Goal: Information Seeking & Learning: Check status

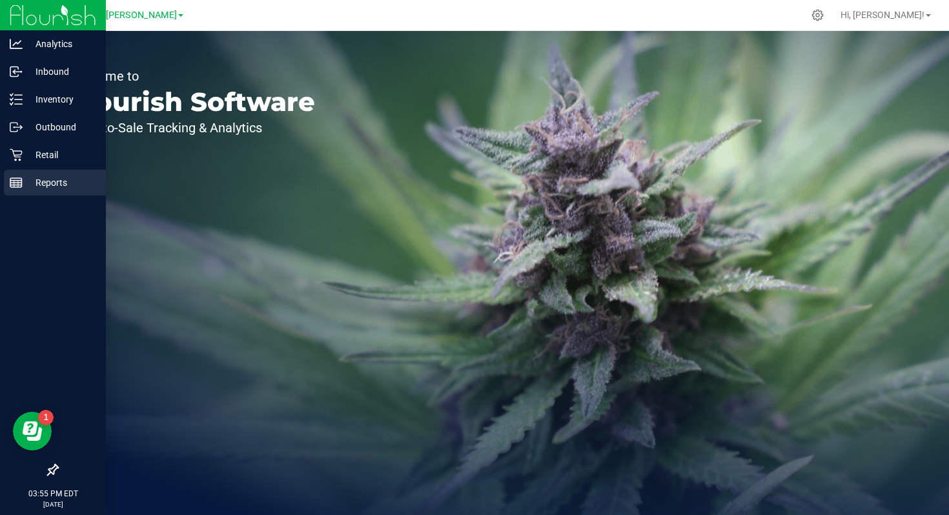
click at [23, 195] on div "Reports" at bounding box center [55, 183] width 102 height 26
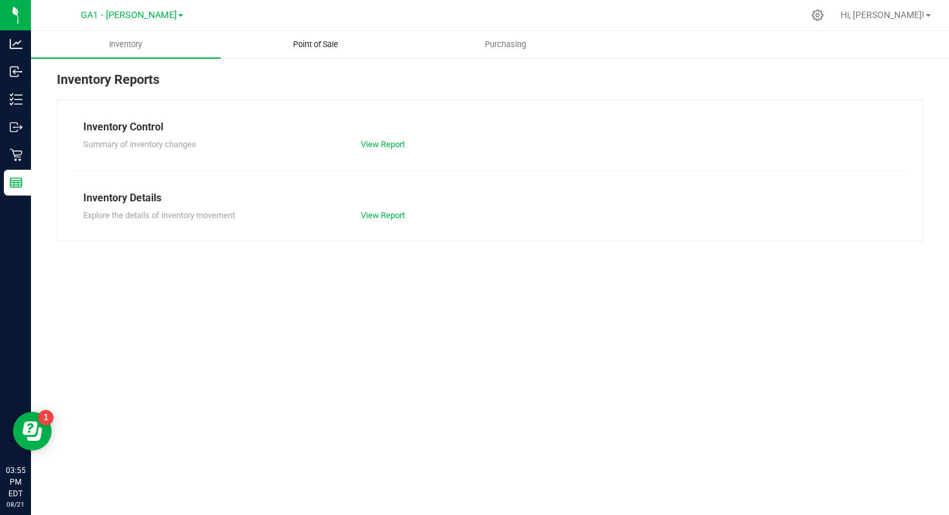
click at [309, 45] on span "Point of Sale" at bounding box center [316, 45] width 80 height 12
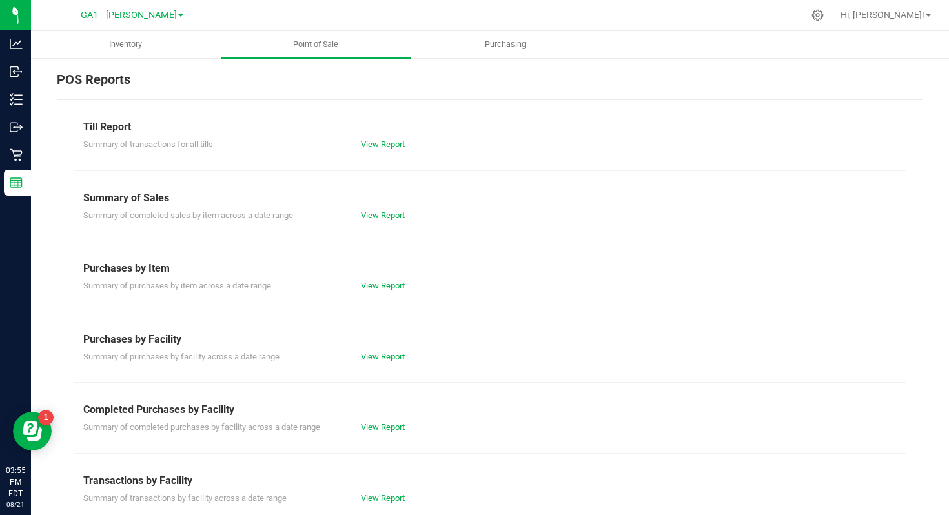
click at [383, 145] on link "View Report" at bounding box center [383, 144] width 44 height 10
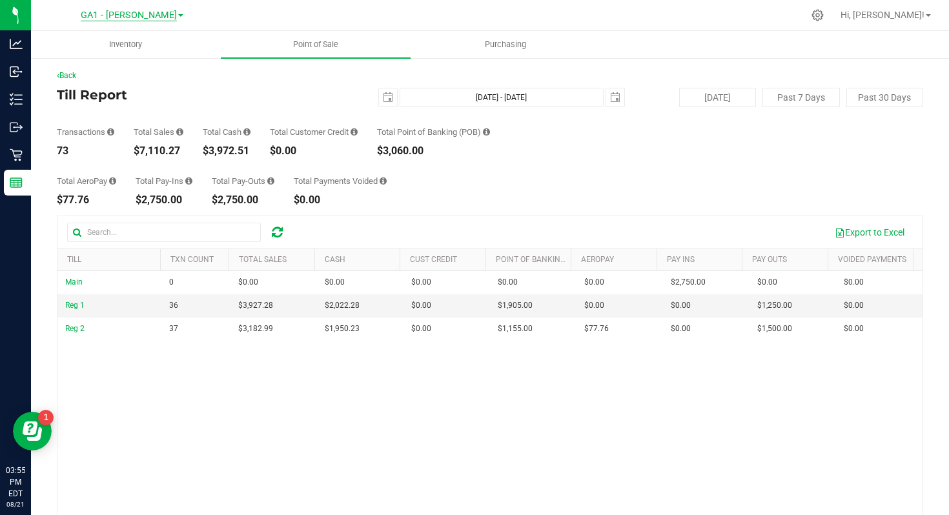
click at [162, 16] on span "GA1 - [PERSON_NAME]" at bounding box center [129, 16] width 96 height 12
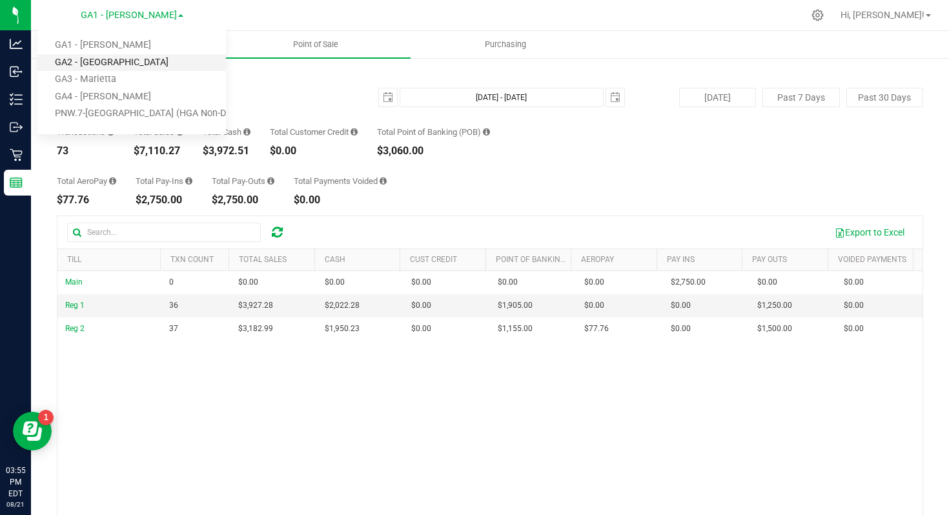
click at [154, 61] on link "GA2 - [GEOGRAPHIC_DATA]" at bounding box center [131, 62] width 189 height 17
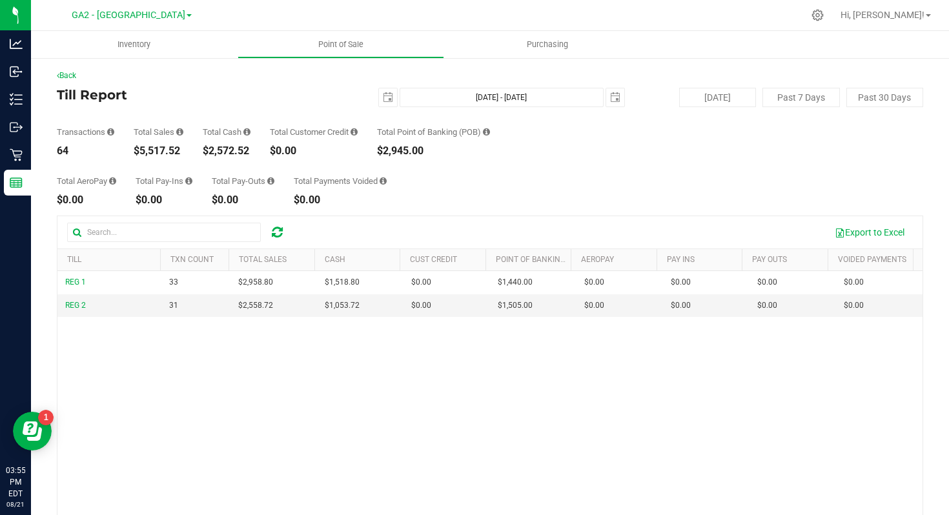
click at [166, 26] on div "GA2 - [GEOGRAPHIC_DATA] GA1 - [GEOGRAPHIC_DATA] GA2 - [GEOGRAPHIC_DATA] [GEOGRA…" at bounding box center [134, 15] width 194 height 25
click at [165, 20] on span "GA2 - [GEOGRAPHIC_DATA]" at bounding box center [129, 16] width 114 height 12
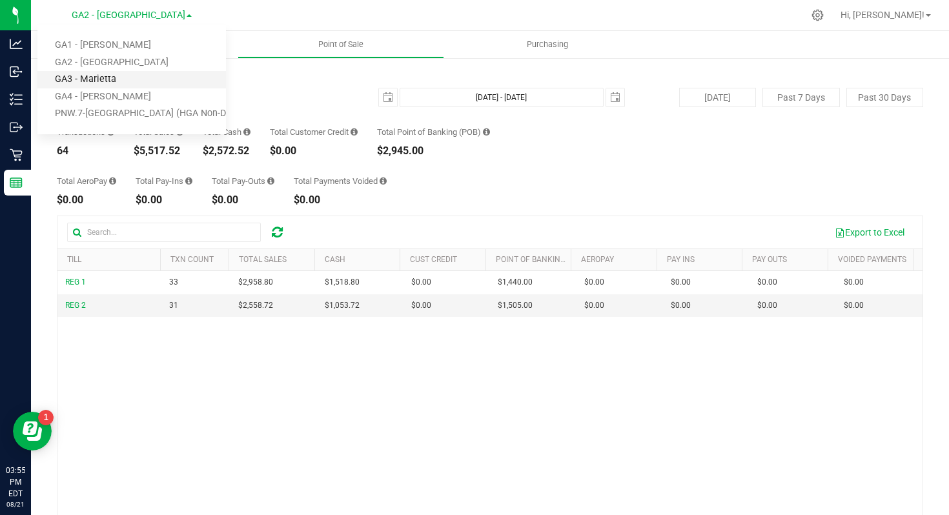
click at [150, 76] on link "GA3 - Marietta" at bounding box center [131, 79] width 189 height 17
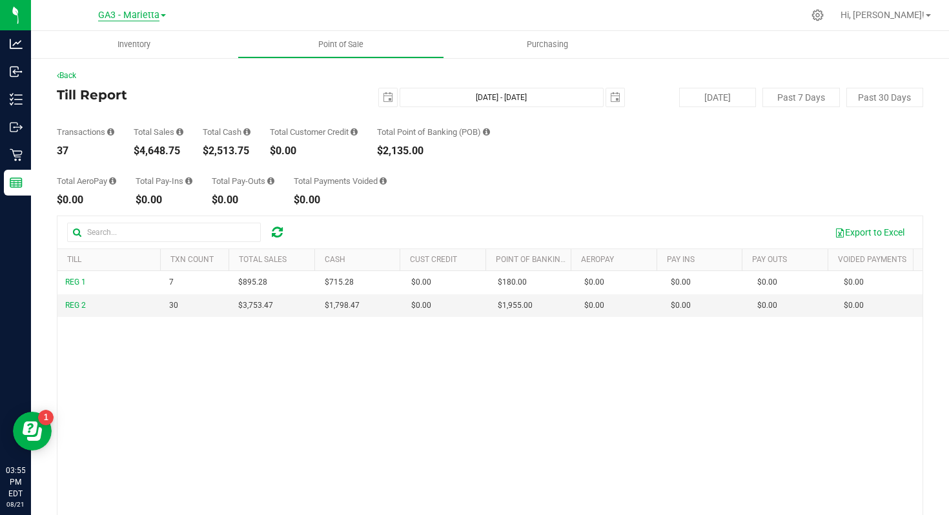
click at [158, 19] on span "GA3 - Marietta" at bounding box center [128, 16] width 61 height 12
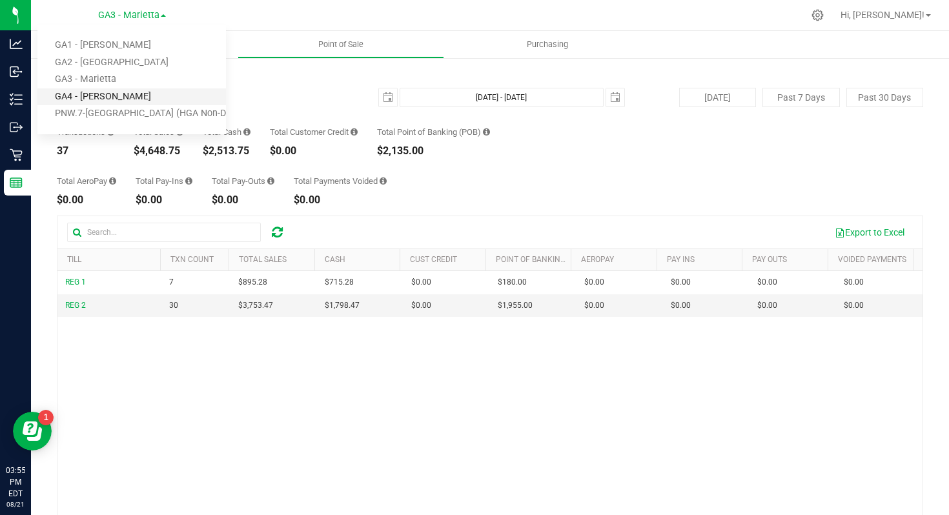
click at [152, 91] on link "GA4 - [PERSON_NAME]" at bounding box center [131, 96] width 189 height 17
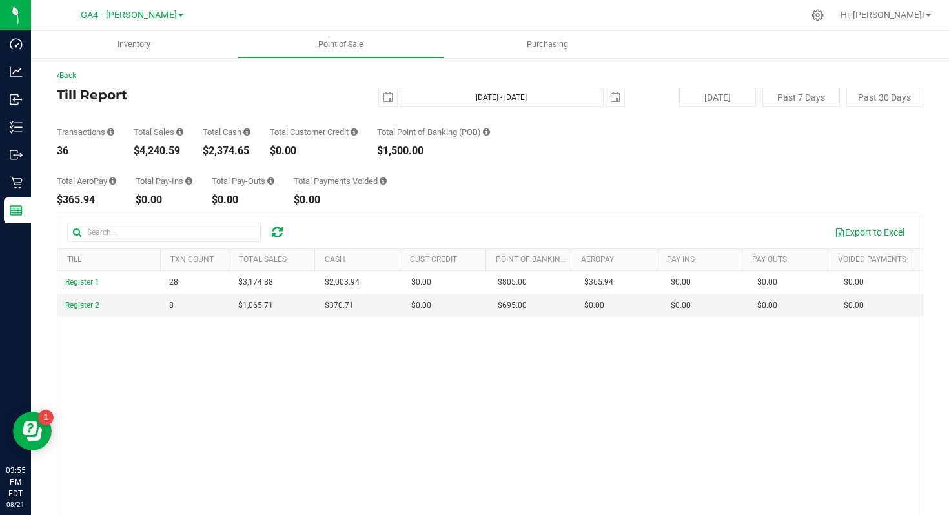
click at [156, 12] on link "GA4 - [PERSON_NAME]" at bounding box center [132, 14] width 103 height 12
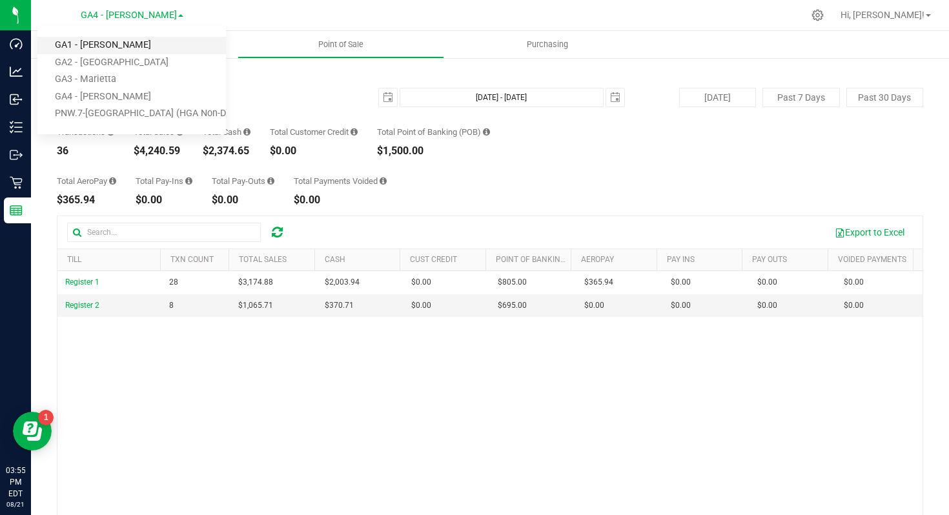
click at [155, 44] on link "GA1 - [PERSON_NAME]" at bounding box center [131, 45] width 189 height 17
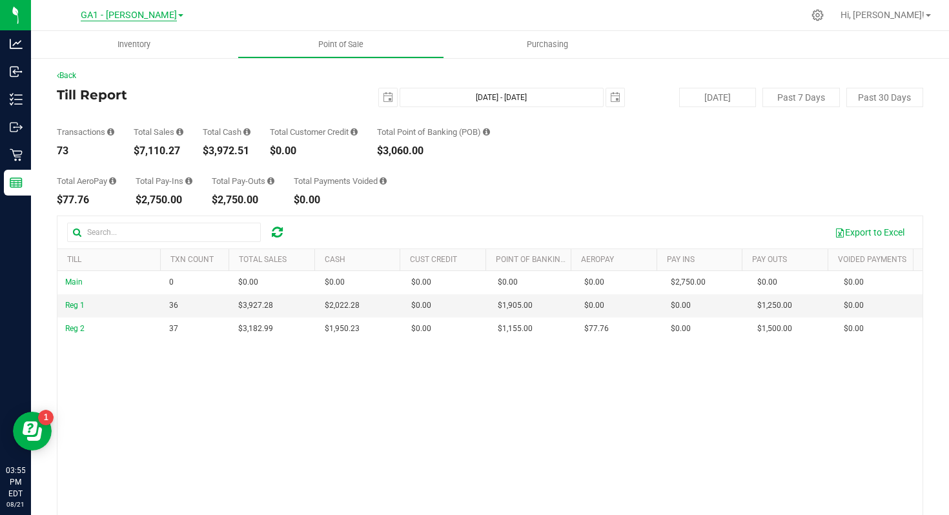
click at [160, 17] on span "GA1 - [PERSON_NAME]" at bounding box center [129, 16] width 96 height 12
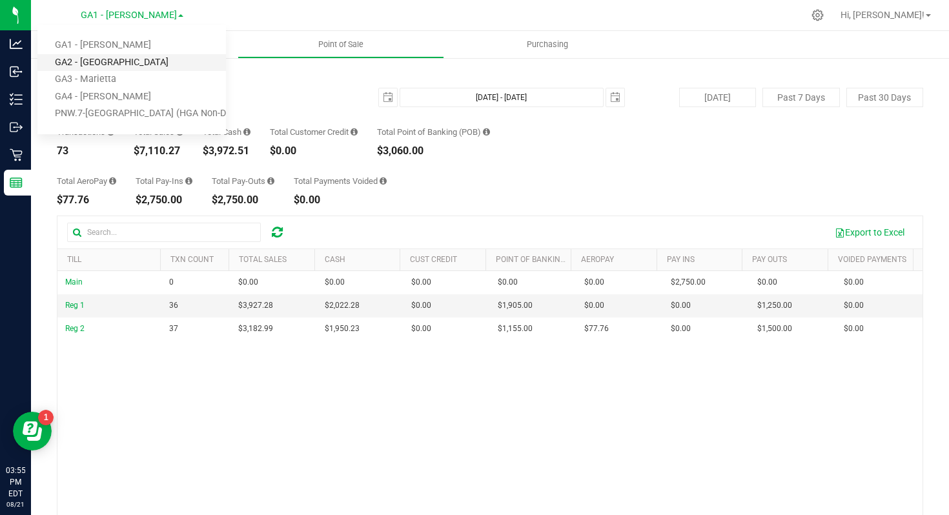
click at [146, 65] on link "GA2 - [GEOGRAPHIC_DATA]" at bounding box center [131, 62] width 189 height 17
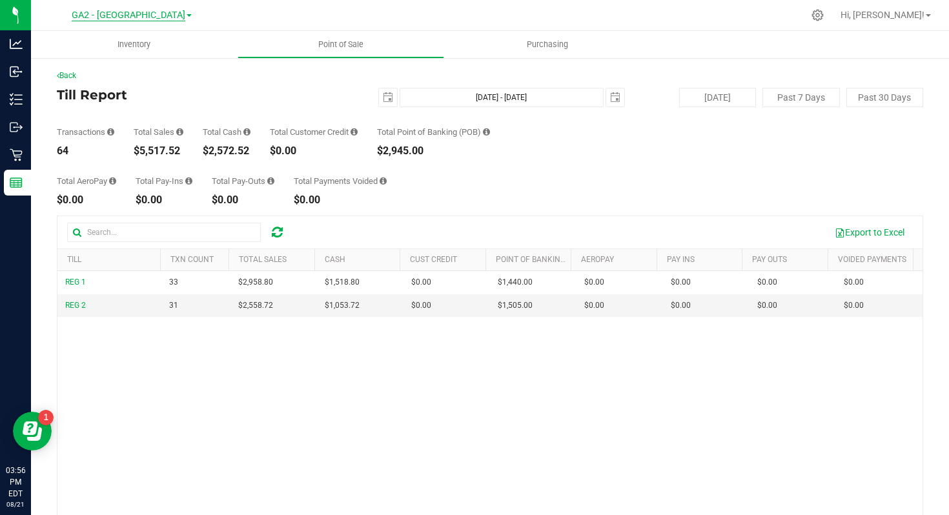
click at [165, 18] on span "GA2 - [GEOGRAPHIC_DATA]" at bounding box center [129, 16] width 114 height 12
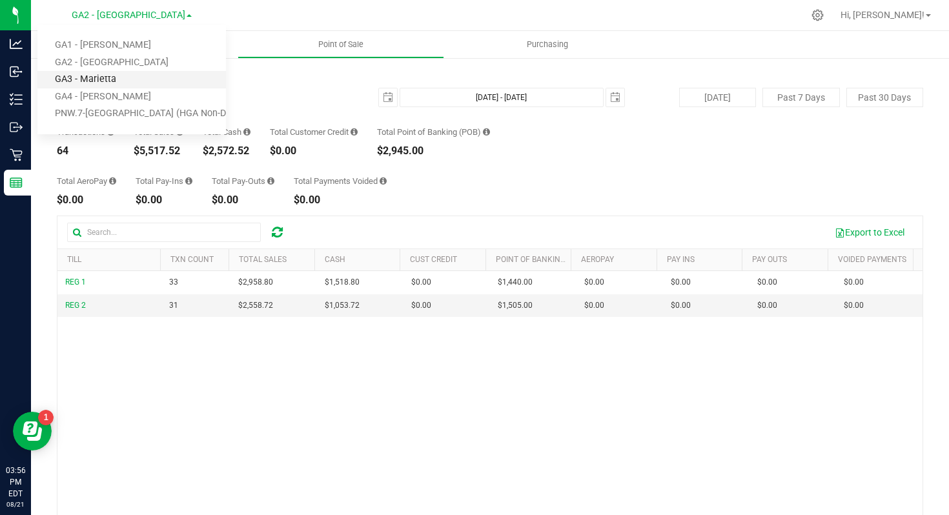
click at [144, 76] on link "GA3 - Marietta" at bounding box center [131, 79] width 189 height 17
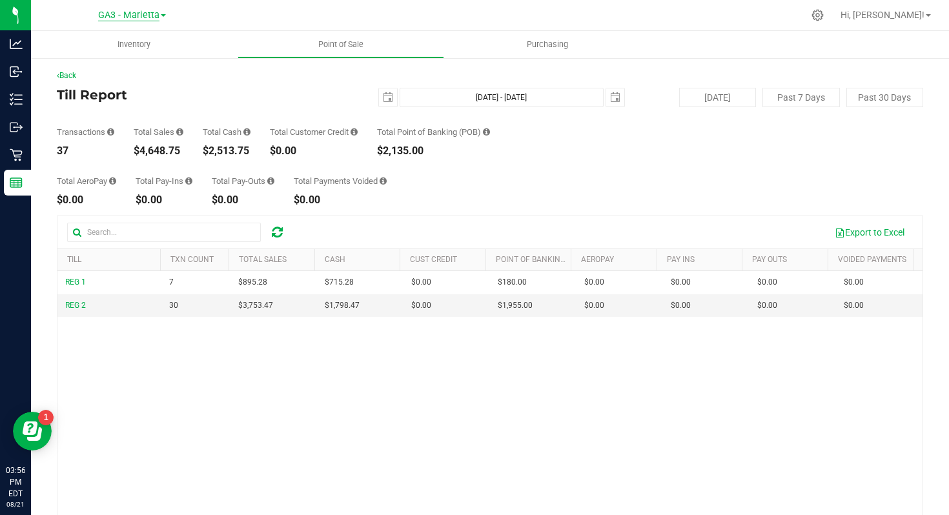
click at [154, 18] on span "GA3 - Marietta" at bounding box center [128, 16] width 61 height 12
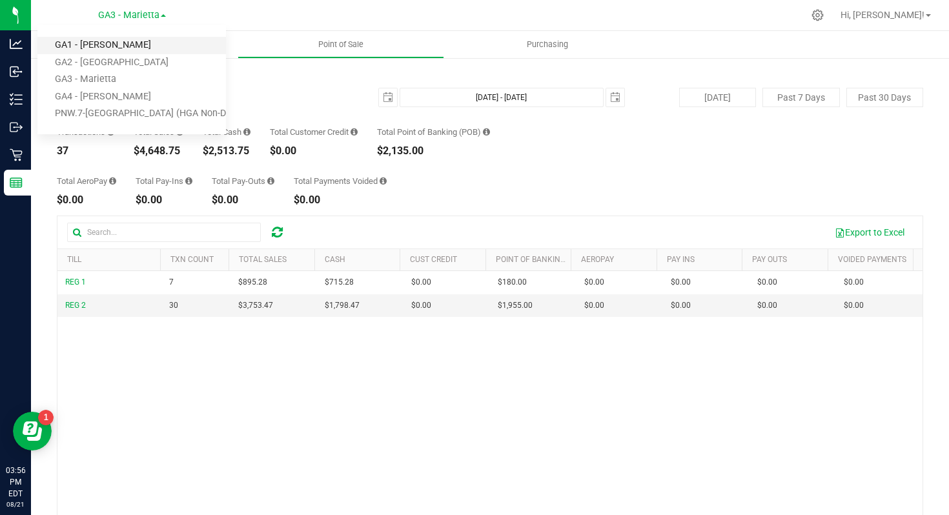
click at [147, 40] on link "GA1 - [PERSON_NAME]" at bounding box center [131, 45] width 189 height 17
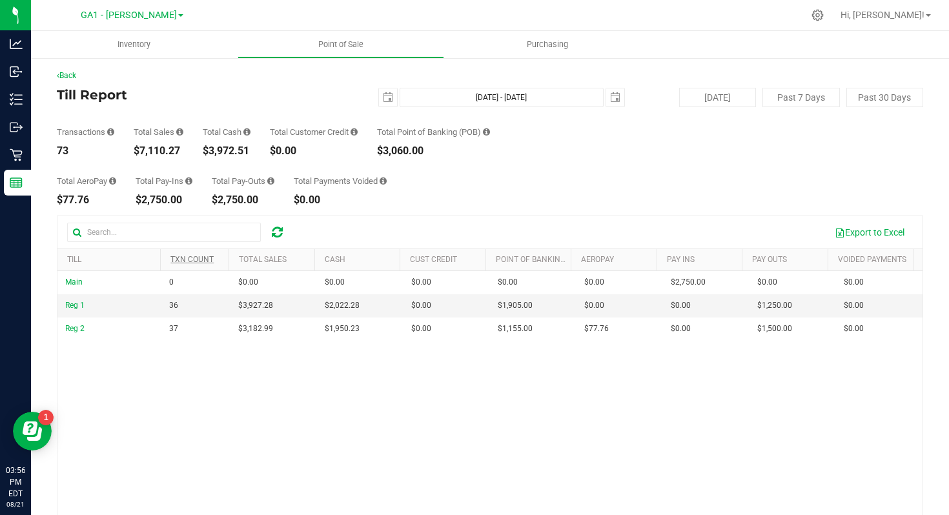
scroll to position [125, 0]
